Goal: Entertainment & Leisure: Consume media (video, audio)

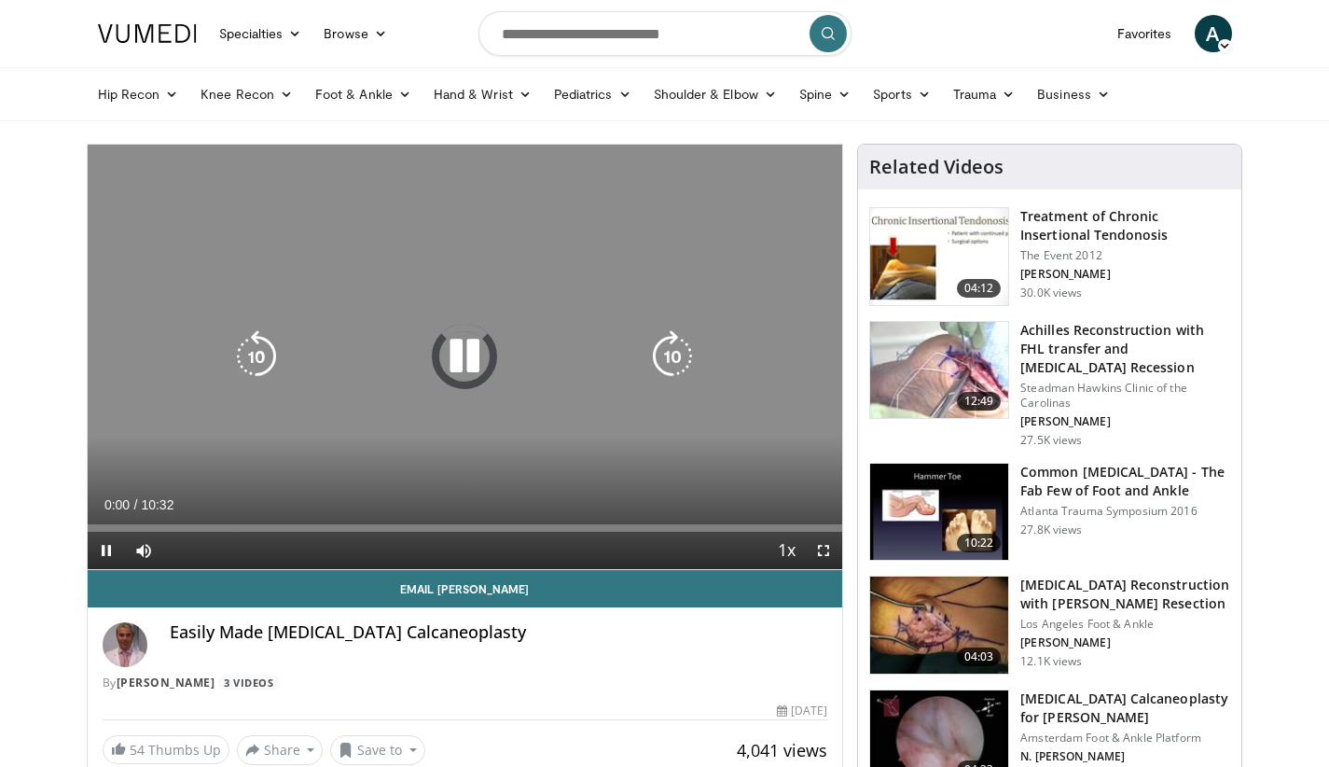
click at [272, 417] on div "10 seconds Tap to unmute" at bounding box center [465, 357] width 755 height 424
click at [0, 0] on icon "Video Player" at bounding box center [0, 0] width 0 height 0
click at [325, 332] on div "10 seconds Tap to unmute" at bounding box center [465, 357] width 755 height 424
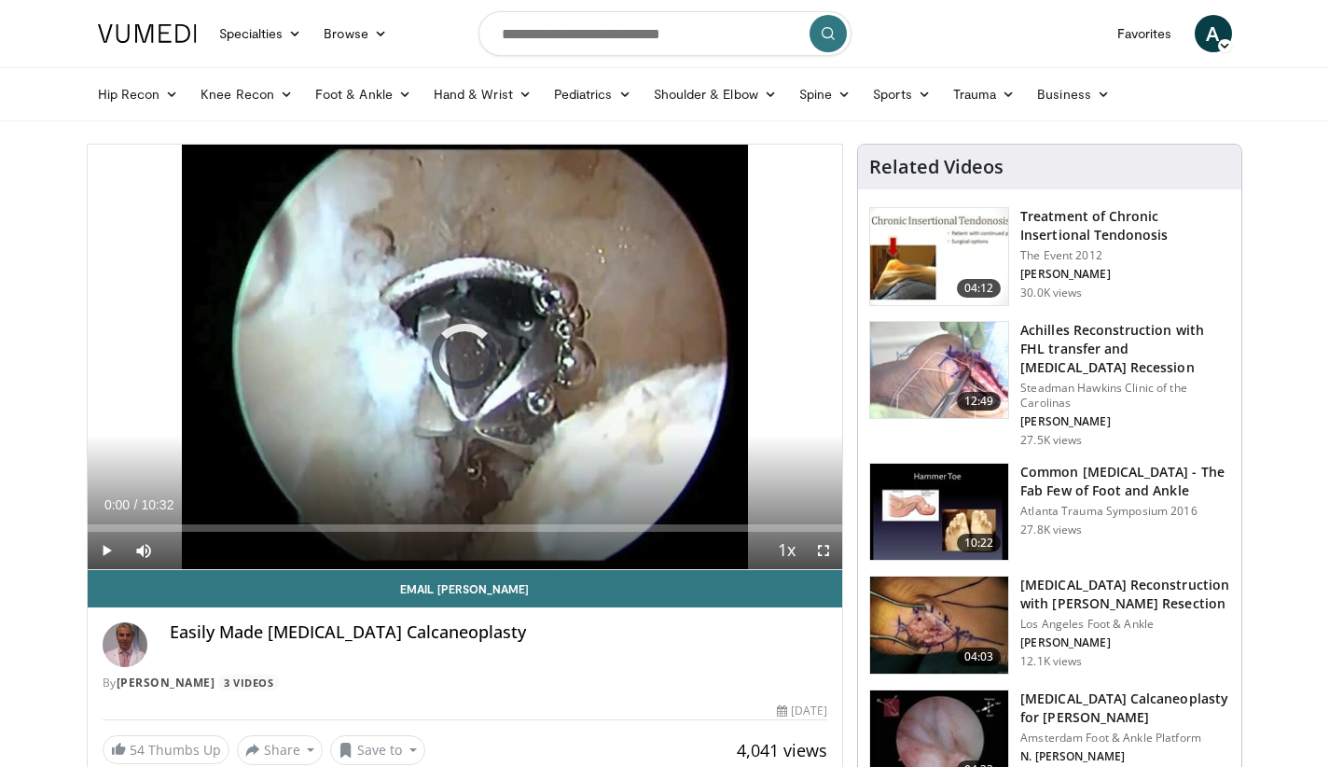
drag, startPoint x: 324, startPoint y: 331, endPoint x: 82, endPoint y: 599, distance: 360.5
click at [323, 331] on div "10 seconds Tap to unmute" at bounding box center [465, 357] width 755 height 424
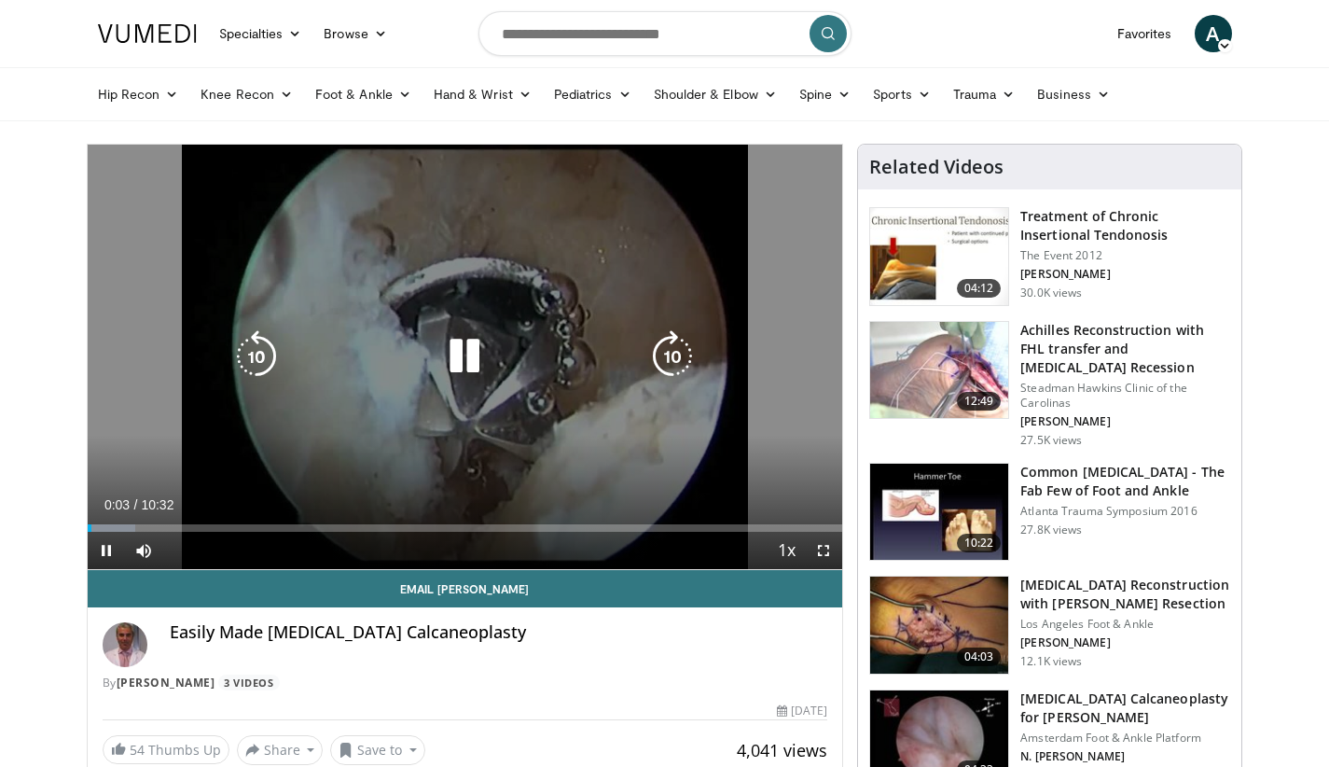
click at [455, 361] on icon "Video Player" at bounding box center [464, 356] width 52 height 52
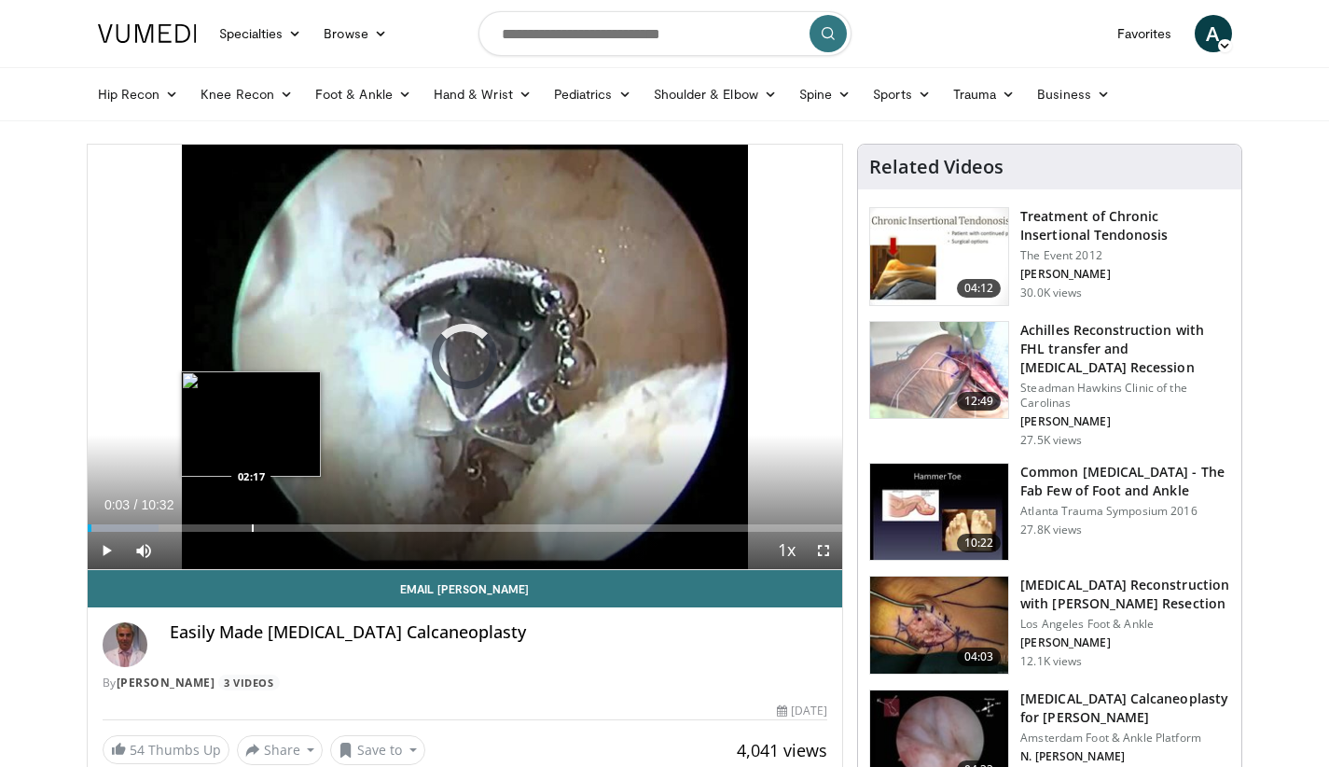
click at [252, 528] on div "Progress Bar" at bounding box center [253, 527] width 2 height 7
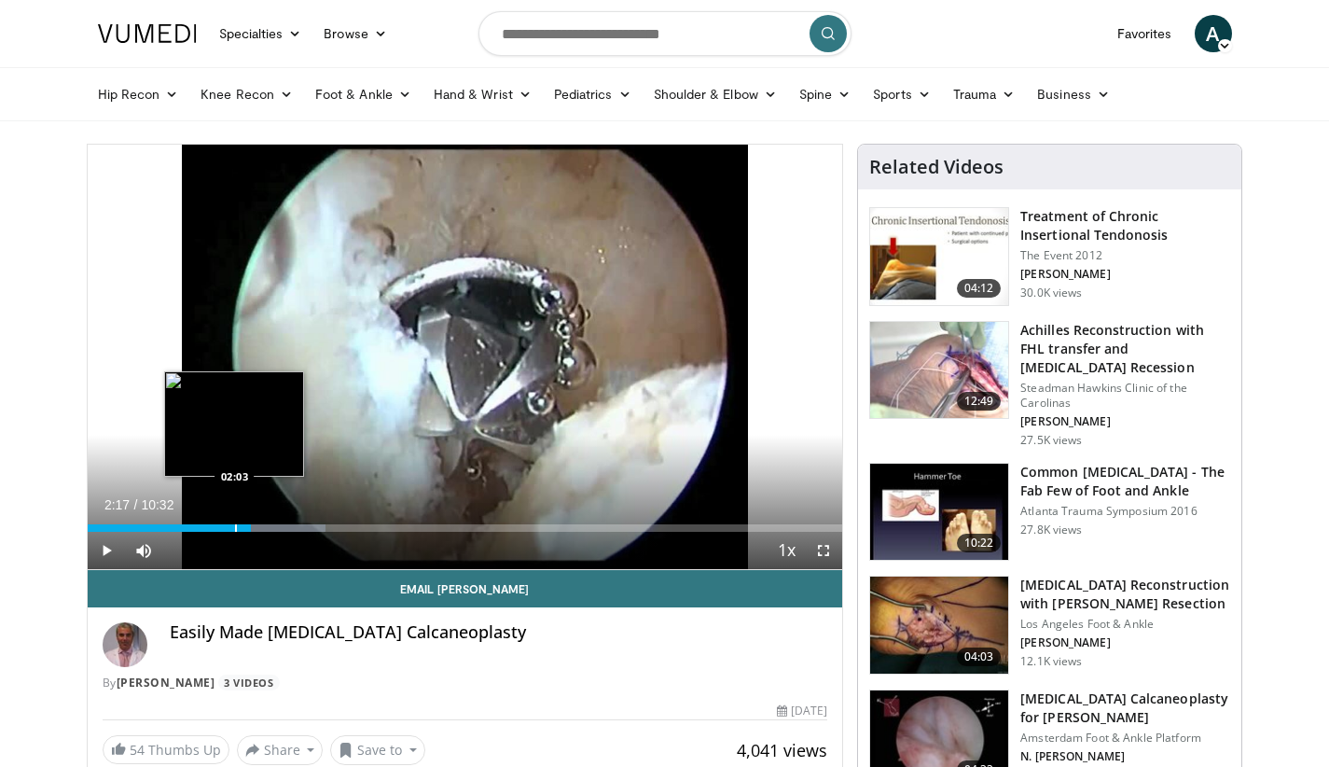
click at [235, 527] on div "Progress Bar" at bounding box center [236, 527] width 2 height 7
click at [251, 531] on div "Progress Bar" at bounding box center [252, 527] width 2 height 7
click at [258, 528] on div "Progress Bar" at bounding box center [259, 527] width 2 height 7
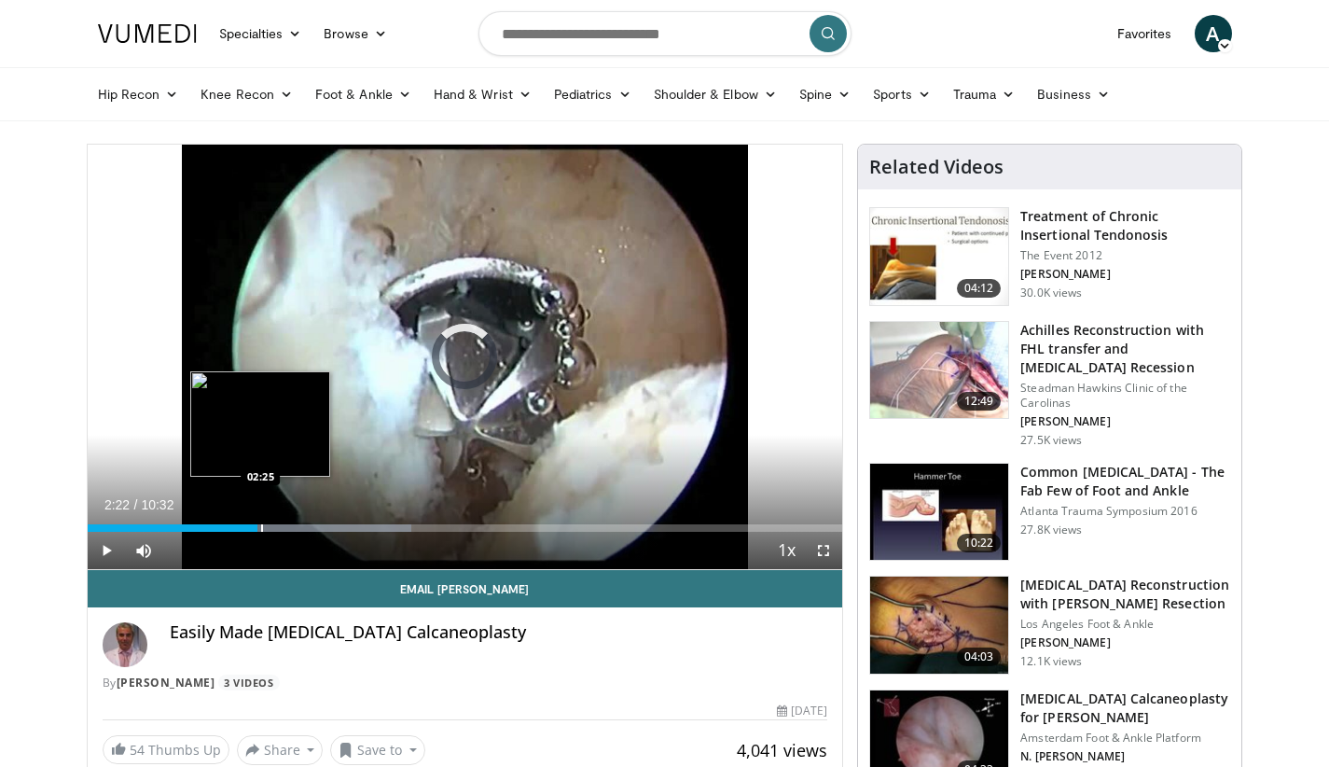
click at [261, 528] on div "Progress Bar" at bounding box center [262, 527] width 2 height 7
click at [269, 528] on div "Progress Bar" at bounding box center [270, 527] width 2 height 7
click at [271, 528] on div "Progress Bar" at bounding box center [272, 527] width 2 height 7
click at [274, 528] on div "Progress Bar" at bounding box center [275, 527] width 2 height 7
click at [240, 528] on div "02:36" at bounding box center [181, 527] width 187 height 7
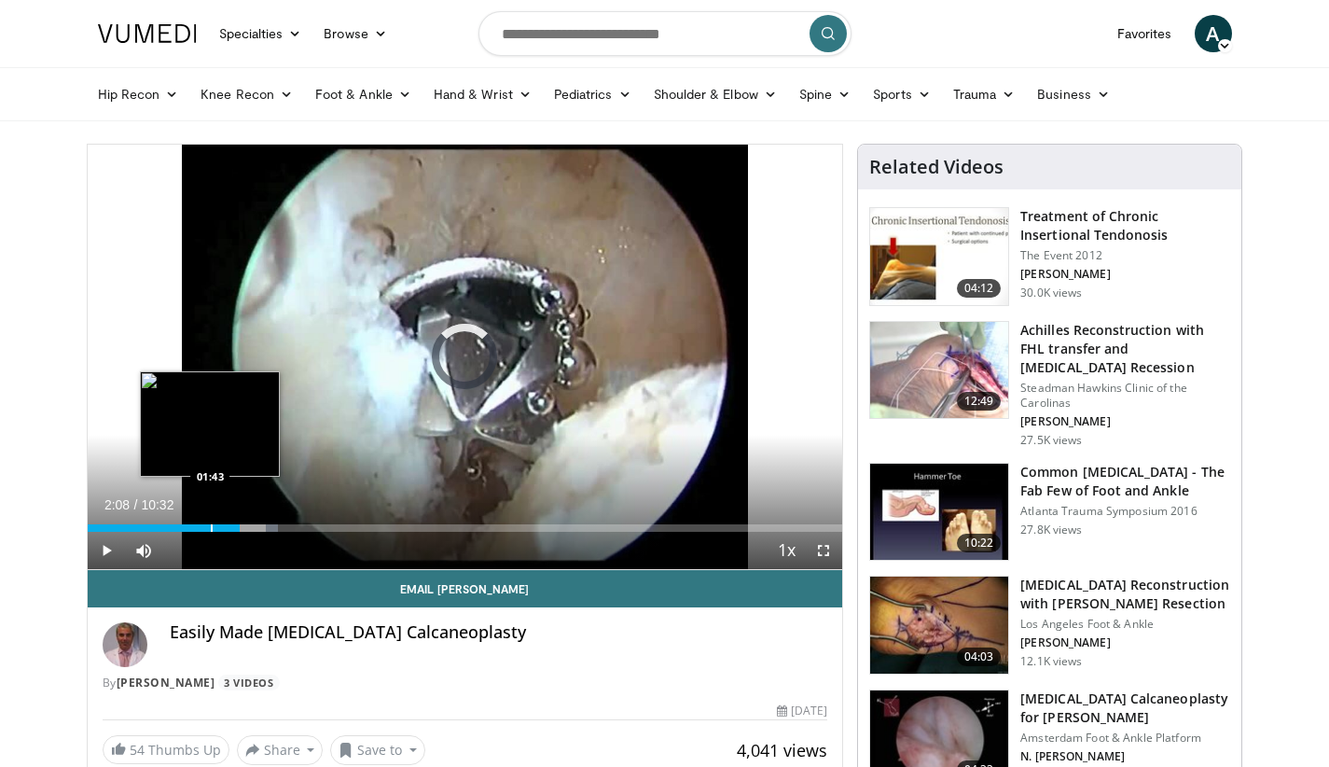
click at [211, 527] on div "Progress Bar" at bounding box center [212, 527] width 2 height 7
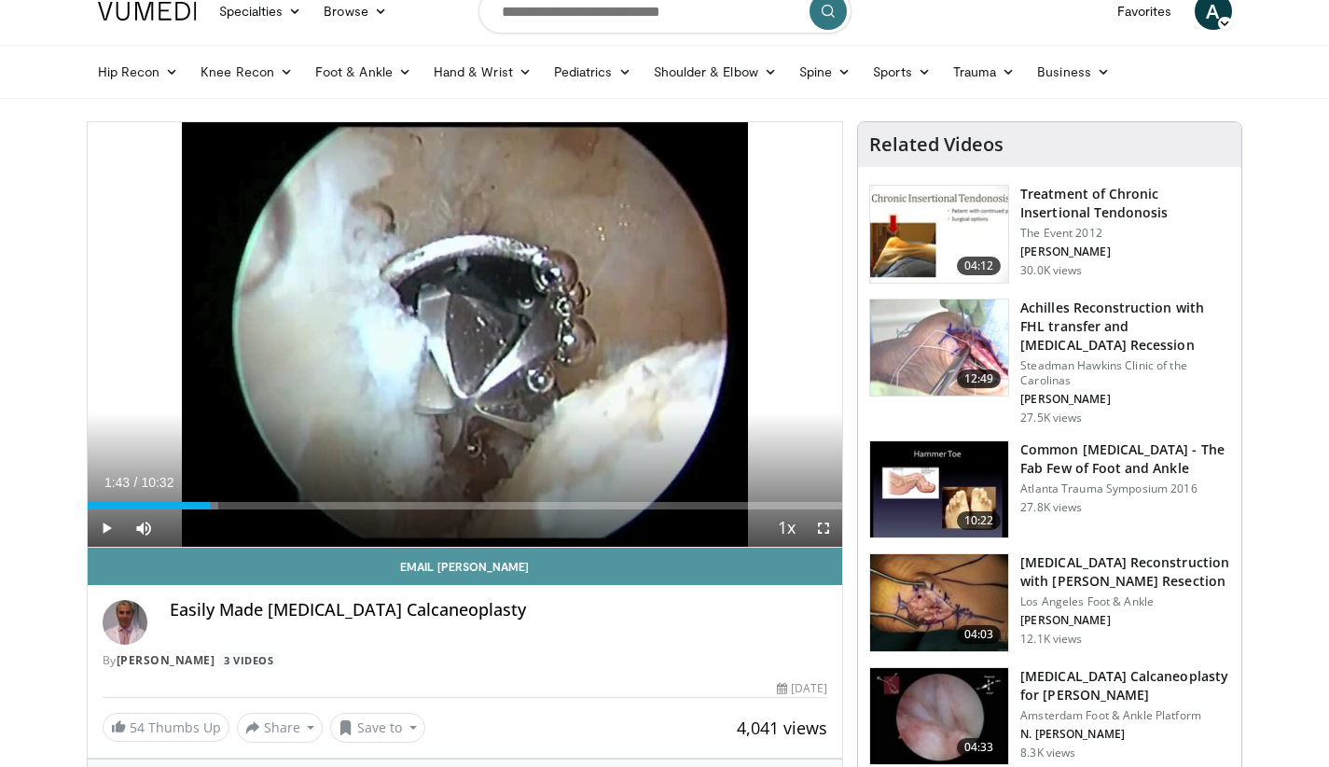
scroll to position [150, 0]
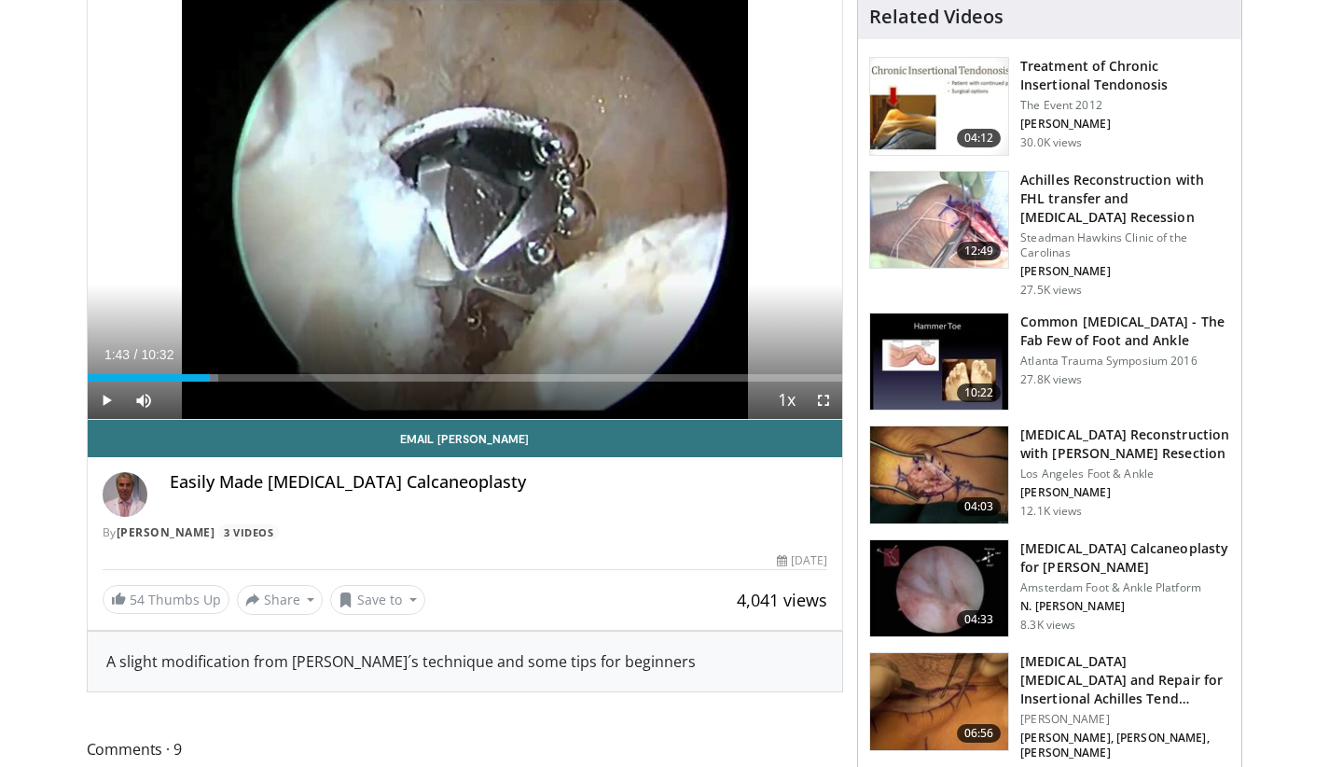
click at [1088, 553] on h3 "Endoscopic Calcaneoplasty for Haglund" at bounding box center [1125, 557] width 210 height 37
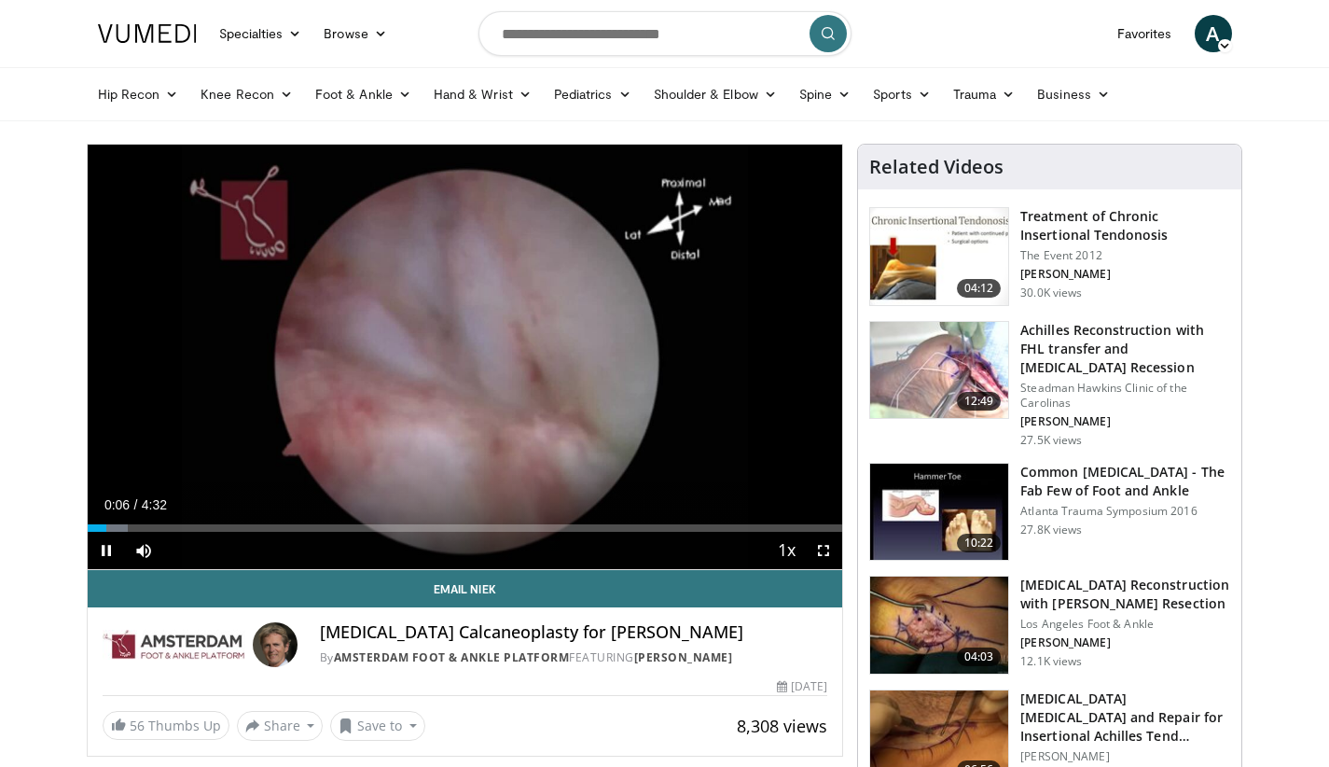
click at [824, 549] on span "Video Player" at bounding box center [823, 550] width 37 height 37
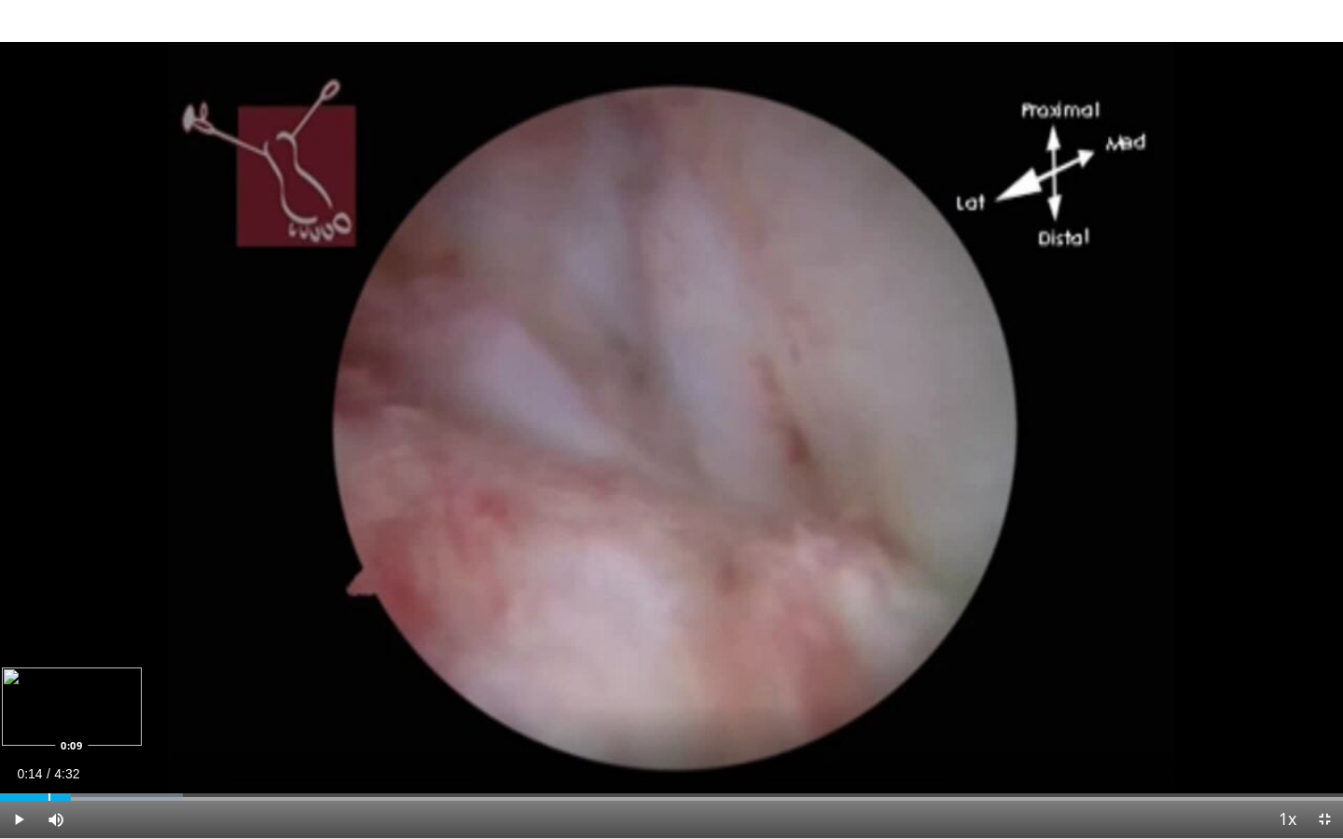
click at [48, 780] on div "Progress Bar" at bounding box center [49, 797] width 2 height 7
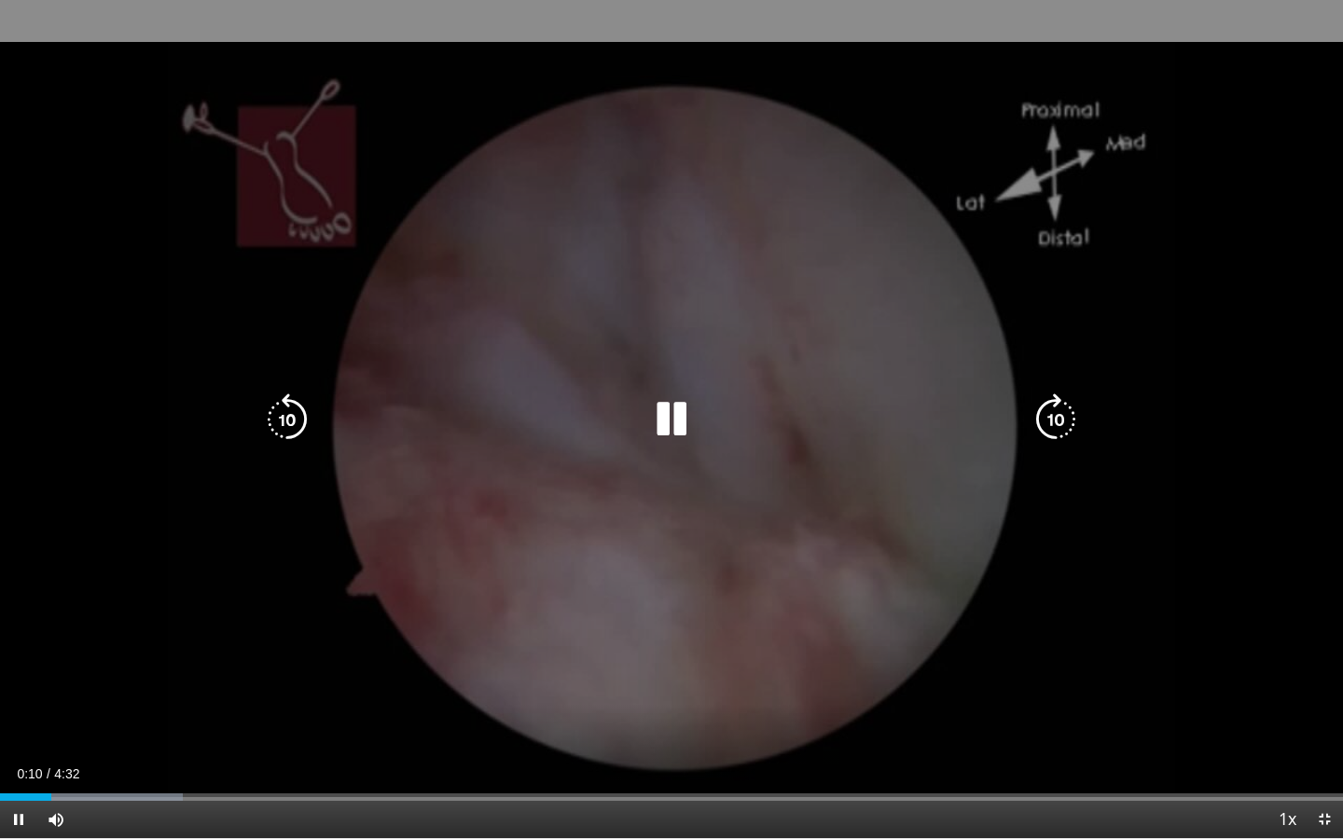
click at [202, 622] on div "10 seconds Tap to unmute" at bounding box center [671, 419] width 1343 height 838
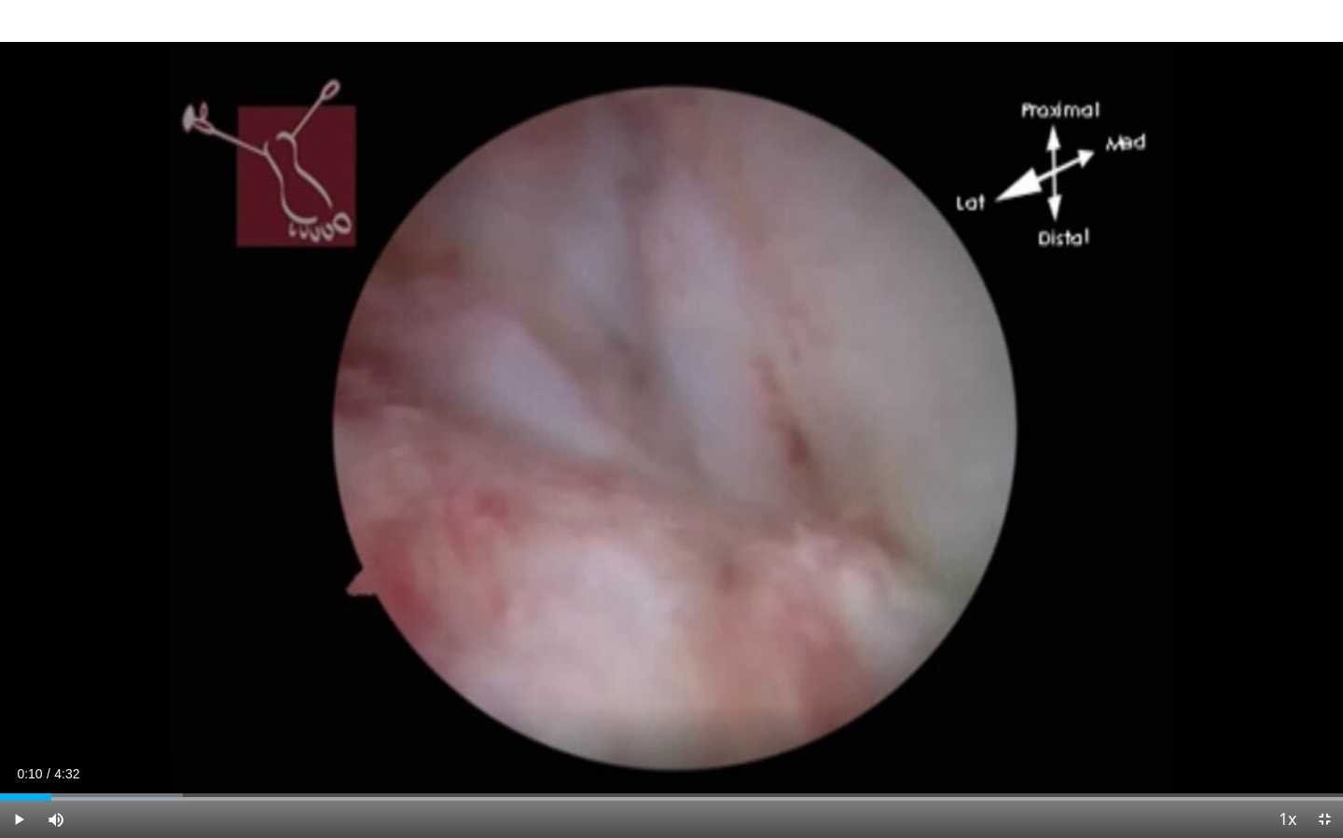
click at [1328, 780] on span "Video Player" at bounding box center [1324, 819] width 37 height 37
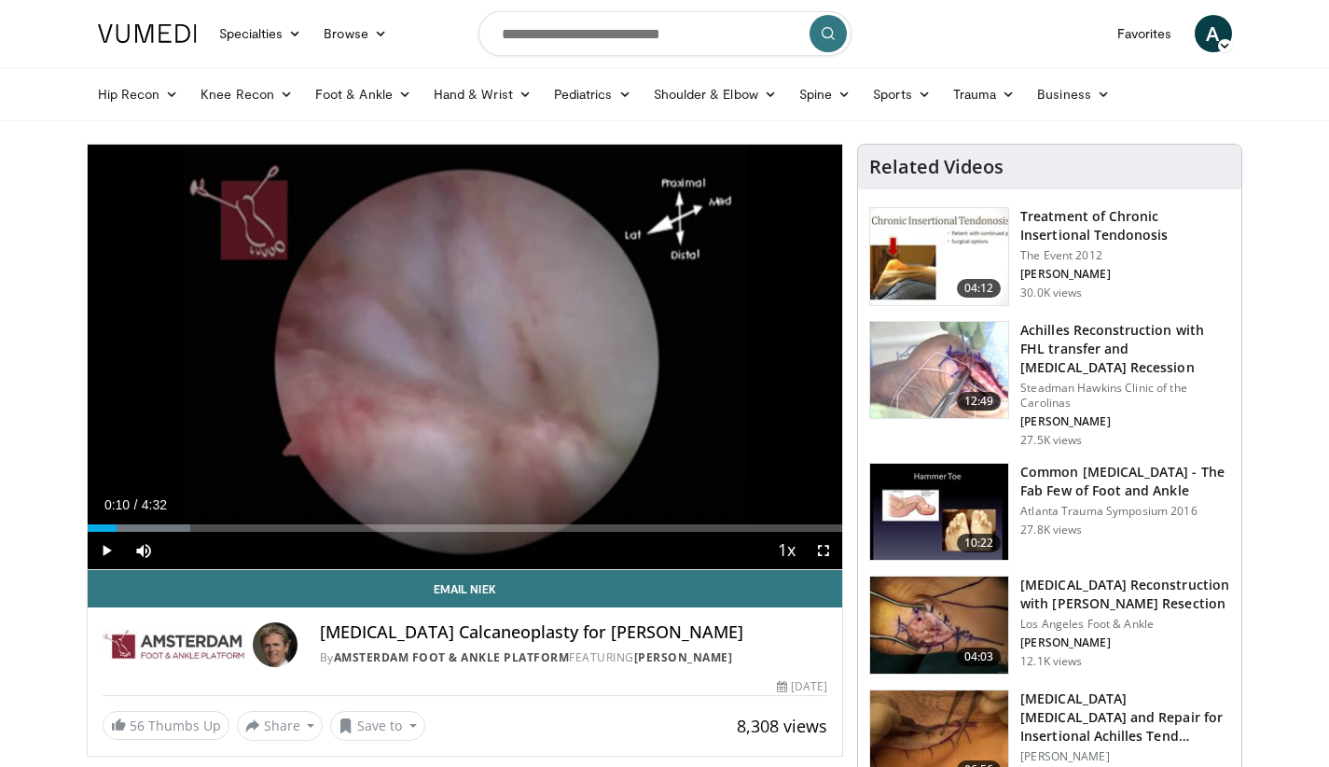
click at [108, 553] on span "Video Player" at bounding box center [106, 550] width 37 height 37
click at [823, 554] on span "Video Player" at bounding box center [823, 550] width 37 height 37
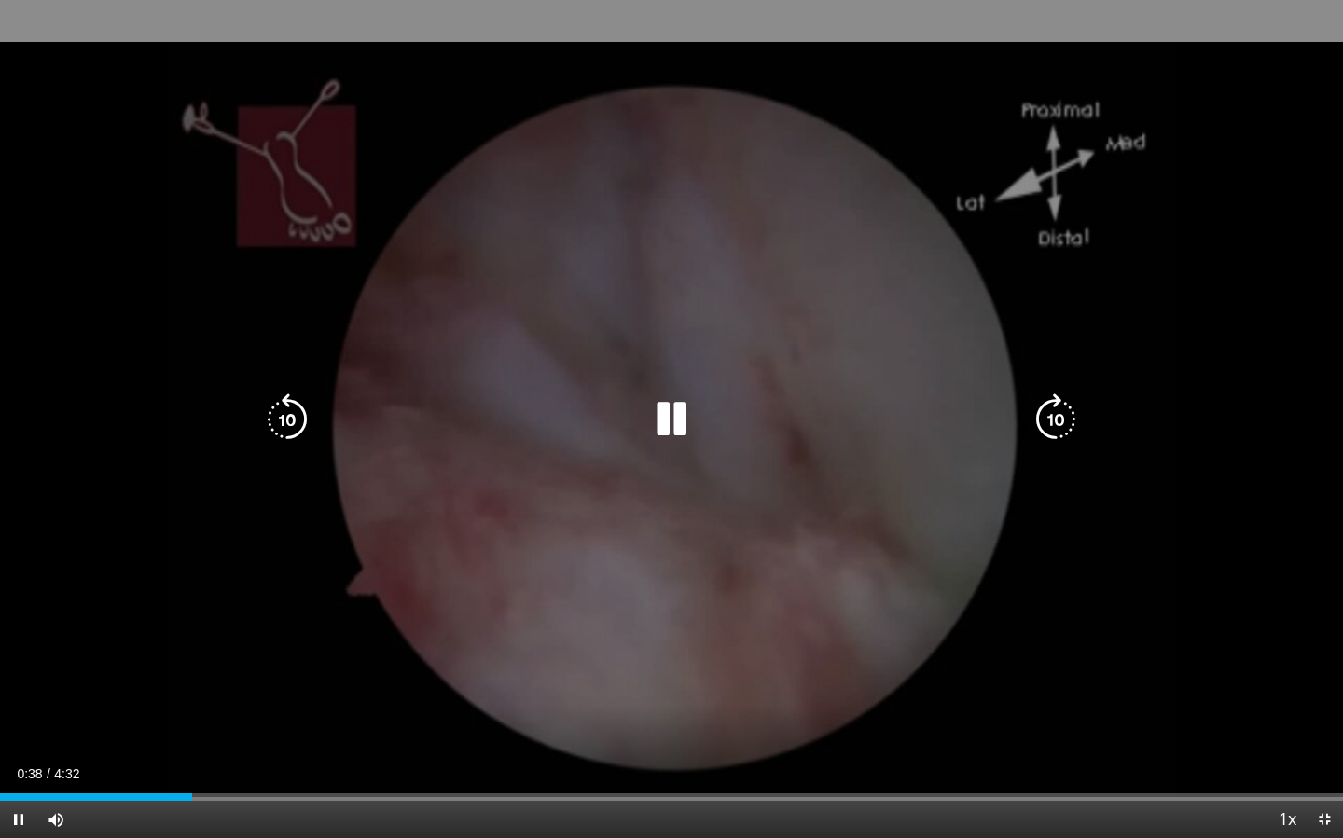
click at [264, 687] on div "10 seconds Tap to unmute" at bounding box center [671, 419] width 1343 height 838
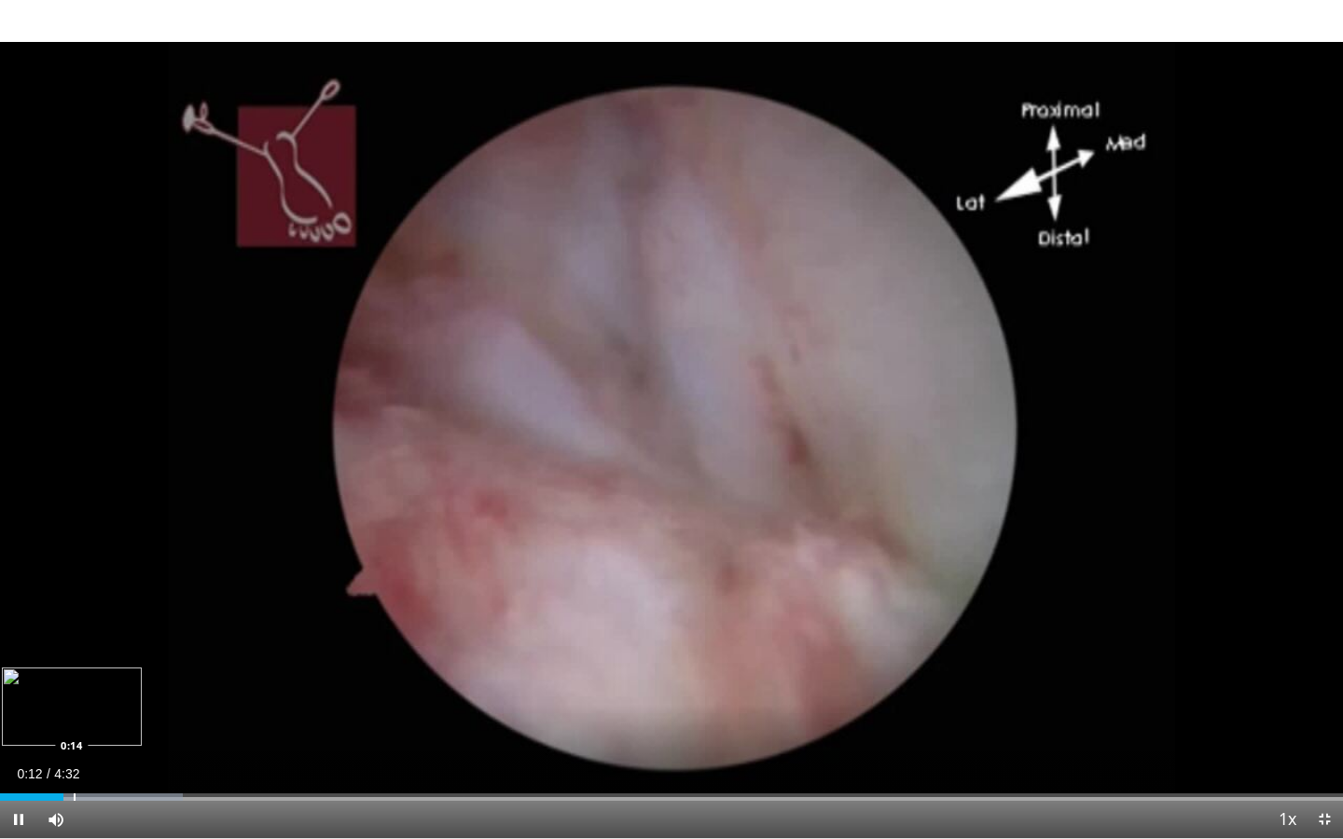
click at [74, 780] on div "Progress Bar" at bounding box center [75, 797] width 2 height 7
click at [88, 780] on div "Progress Bar" at bounding box center [88, 797] width 2 height 7
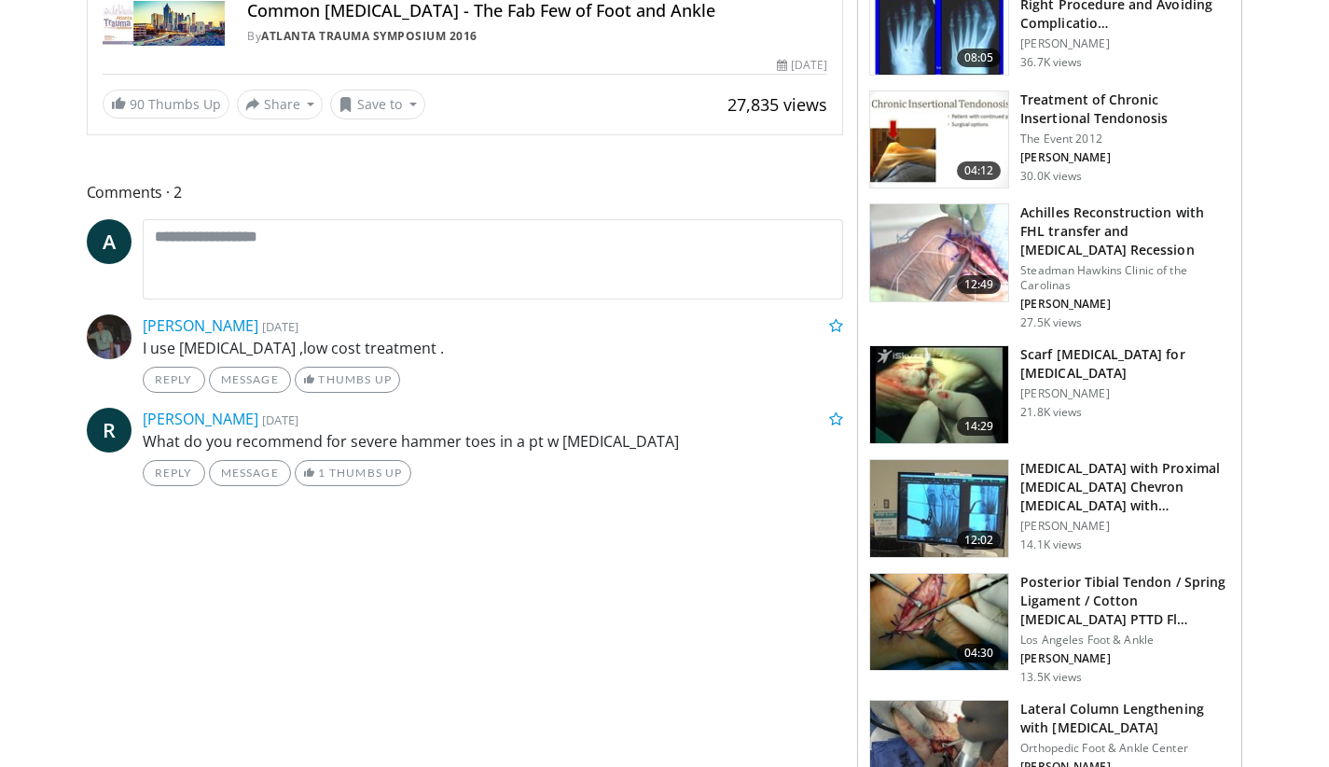
scroll to position [731, 0]
